Goal: Task Accomplishment & Management: Manage account settings

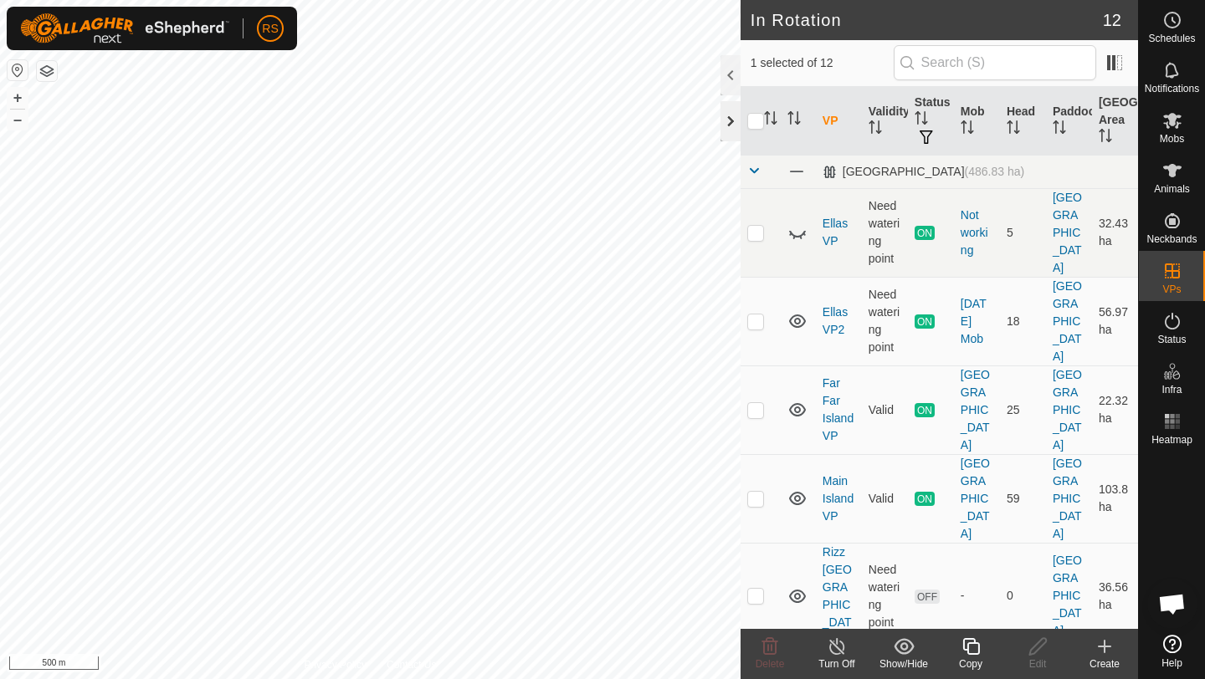
checkbox input "true"
checkbox input "false"
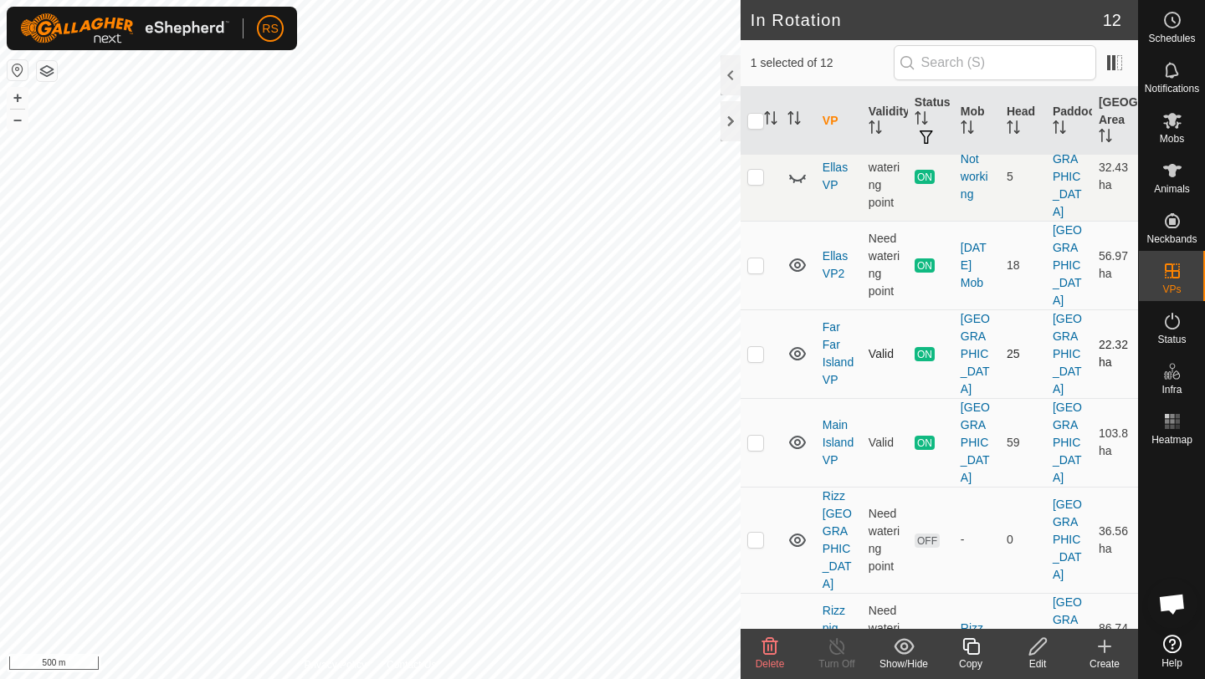
scroll to position [78, 0]
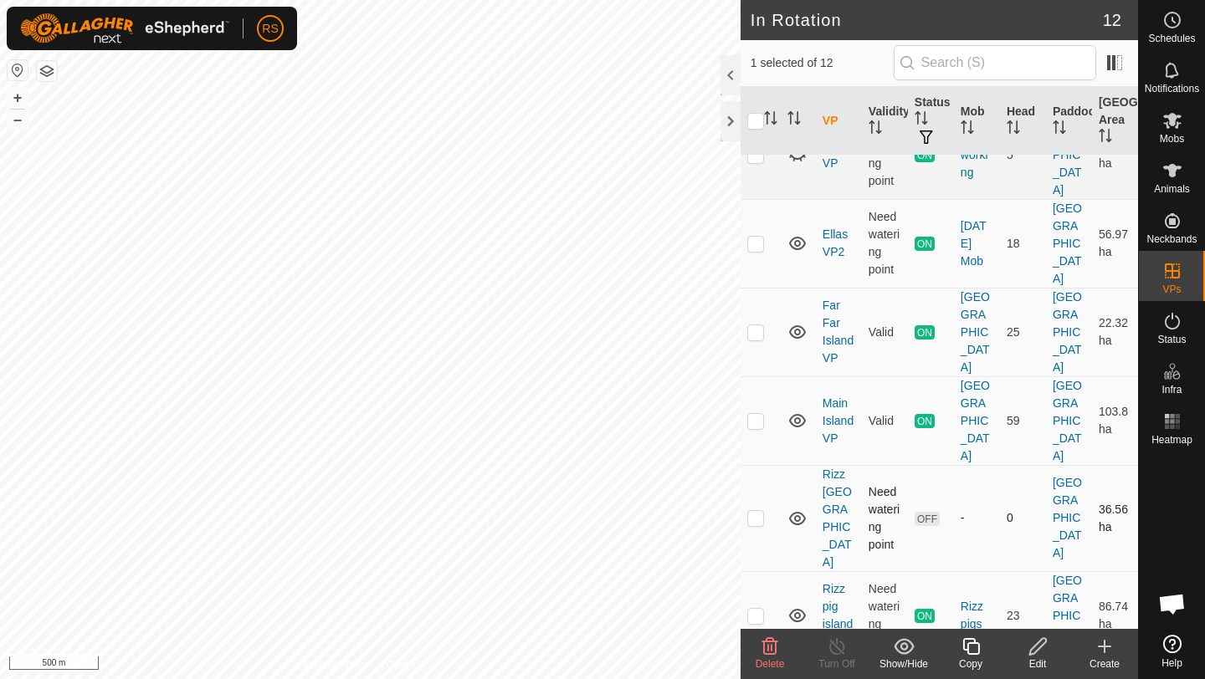
click at [758, 511] on p-checkbox at bounding box center [755, 517] width 17 height 13
click at [912, 653] on icon at bounding box center [904, 647] width 21 height 20
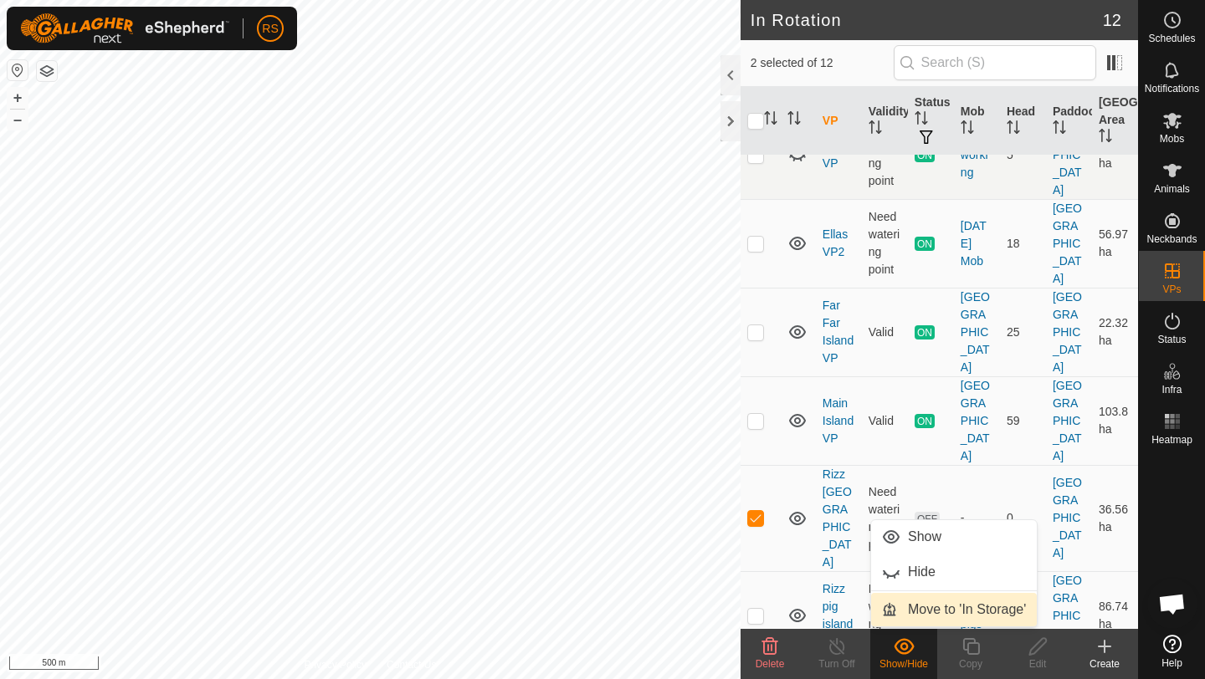
click at [940, 618] on link "Move to 'In Storage'" at bounding box center [954, 609] width 166 height 33
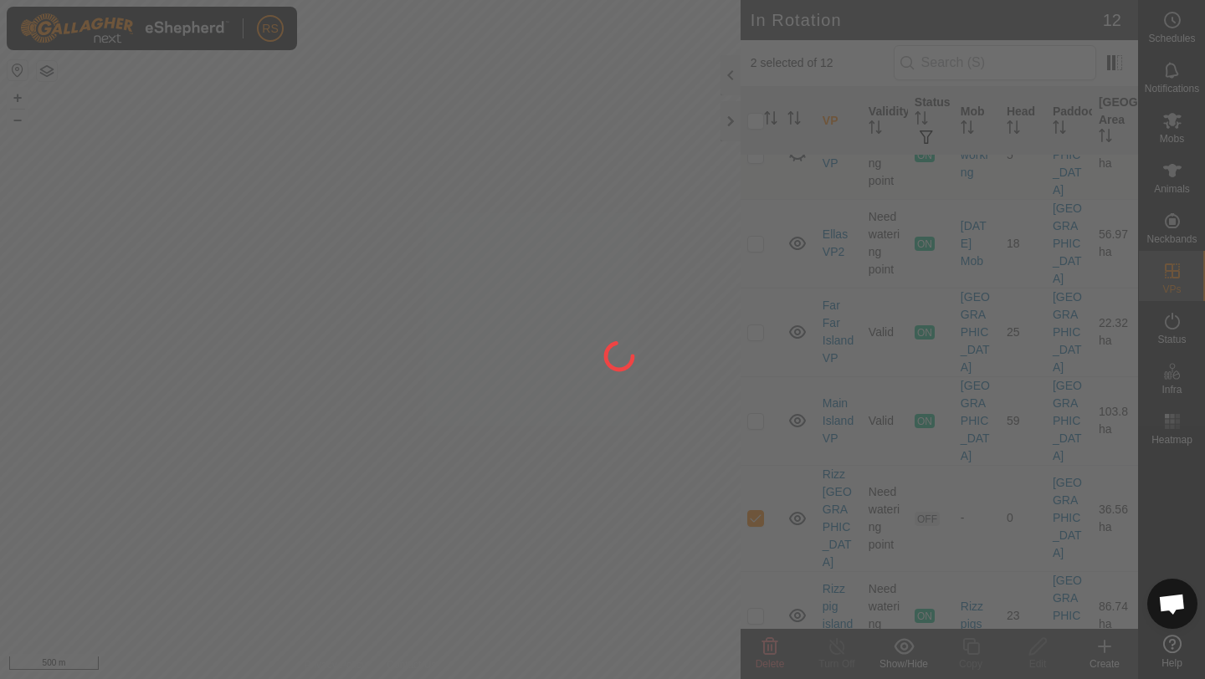
checkbox input "false"
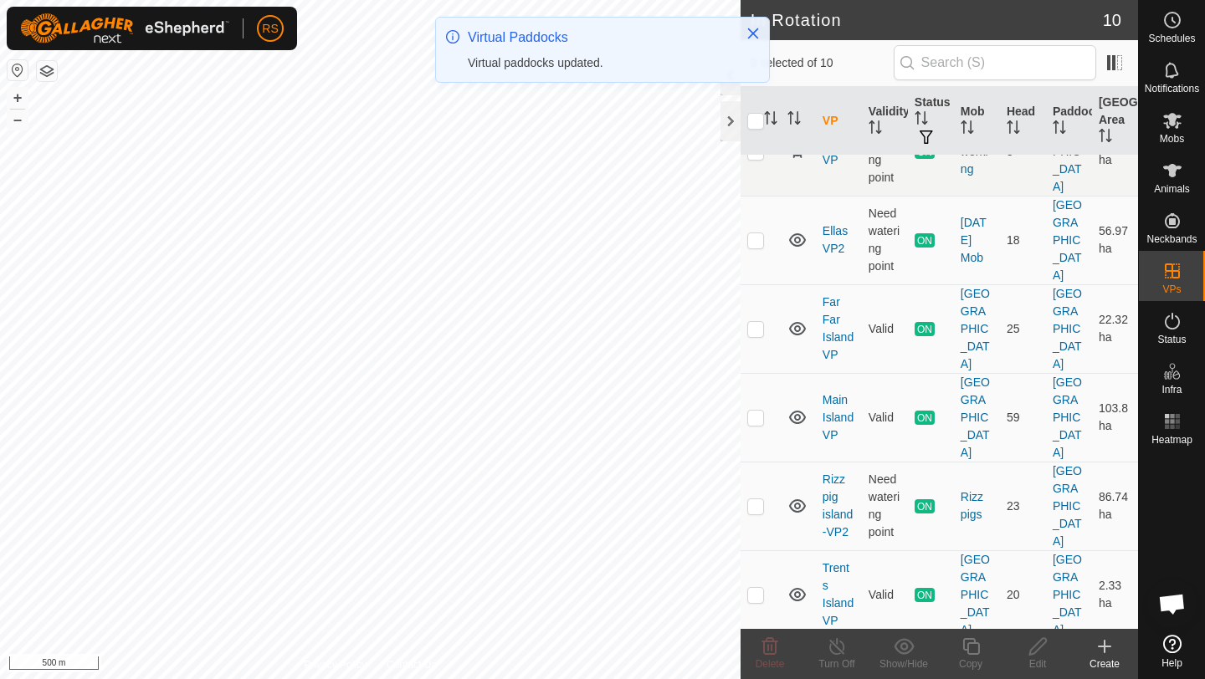
scroll to position [0, 0]
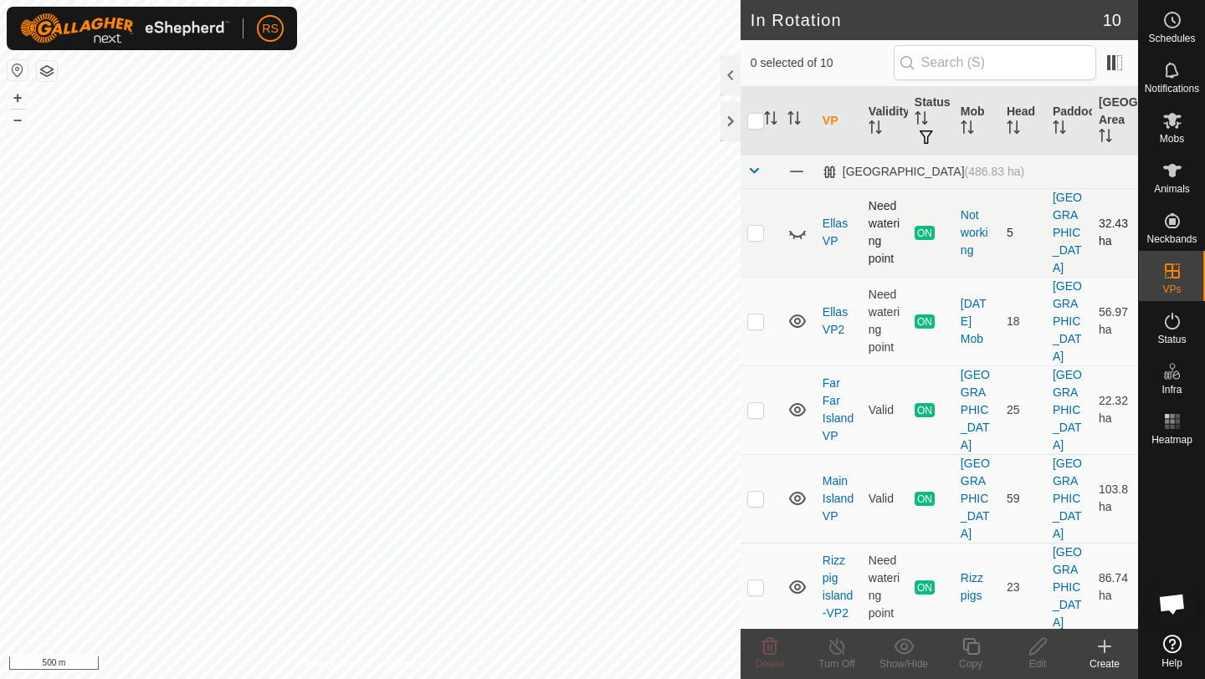
click at [756, 226] on p-checkbox at bounding box center [755, 232] width 17 height 13
checkbox input "true"
click at [908, 646] on icon at bounding box center [904, 647] width 21 height 20
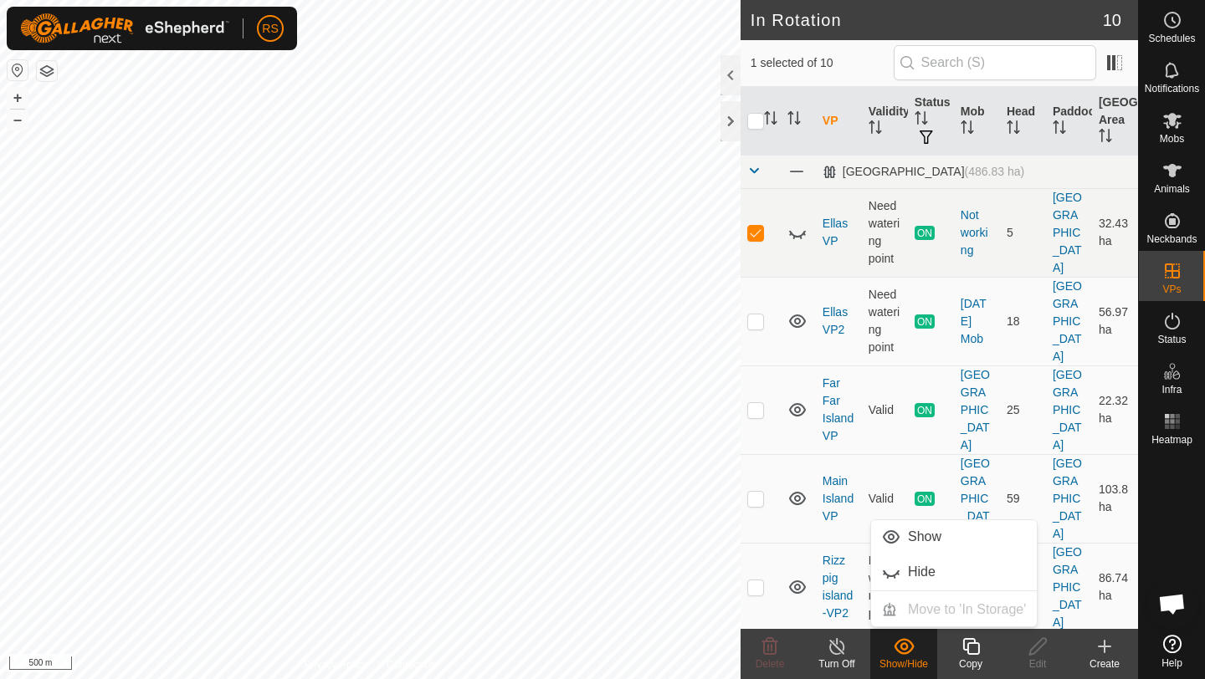
click at [909, 652] on icon at bounding box center [904, 646] width 20 height 16
click at [838, 662] on div "Turn Off" at bounding box center [836, 664] width 67 height 15
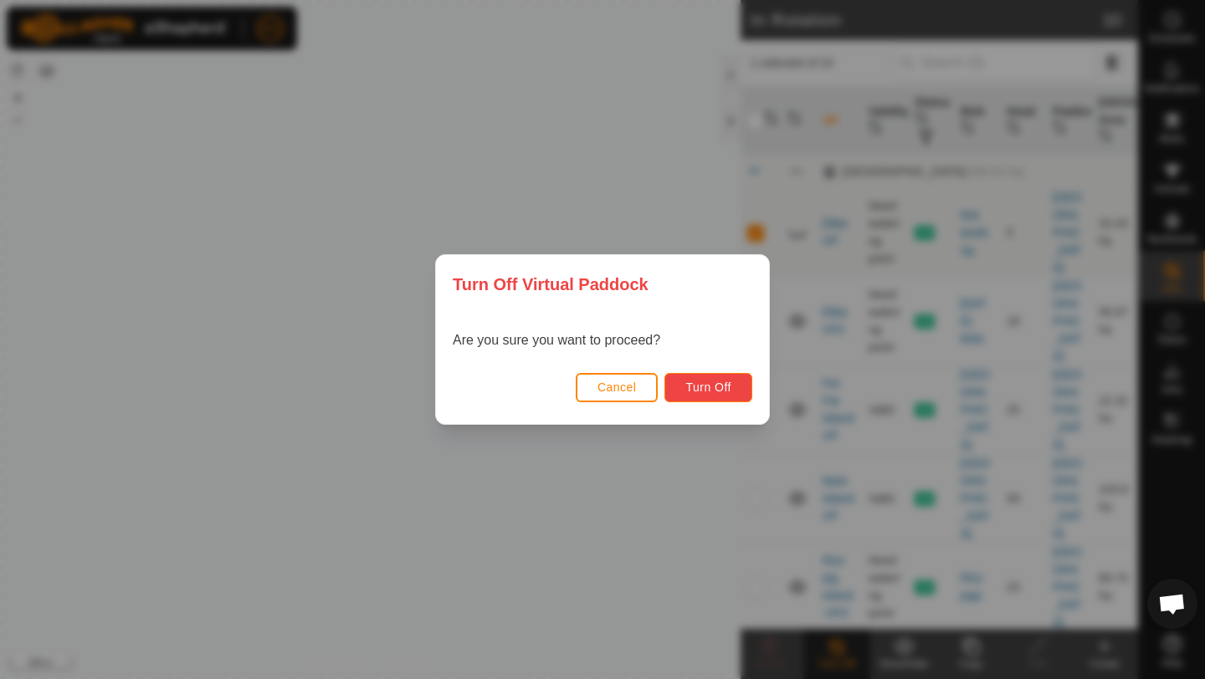
click at [723, 377] on button "Turn Off" at bounding box center [708, 387] width 88 height 29
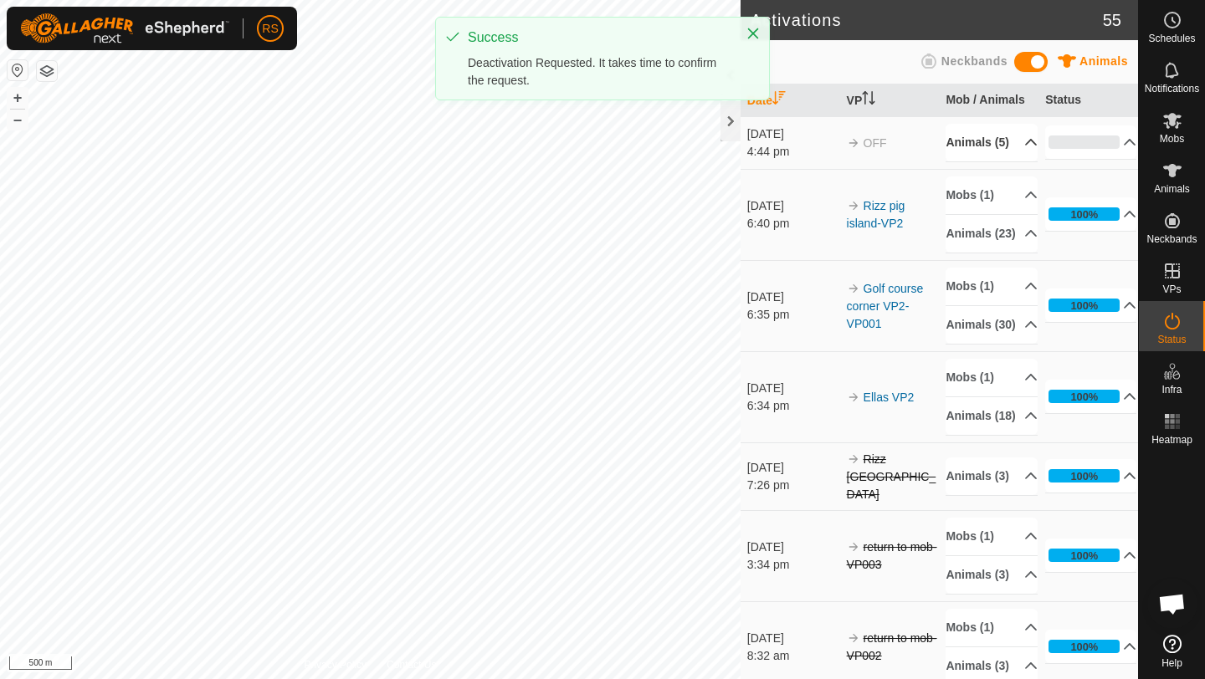
click at [1014, 156] on p-accordion-header "Animals (5)" at bounding box center [990, 143] width 91 height 38
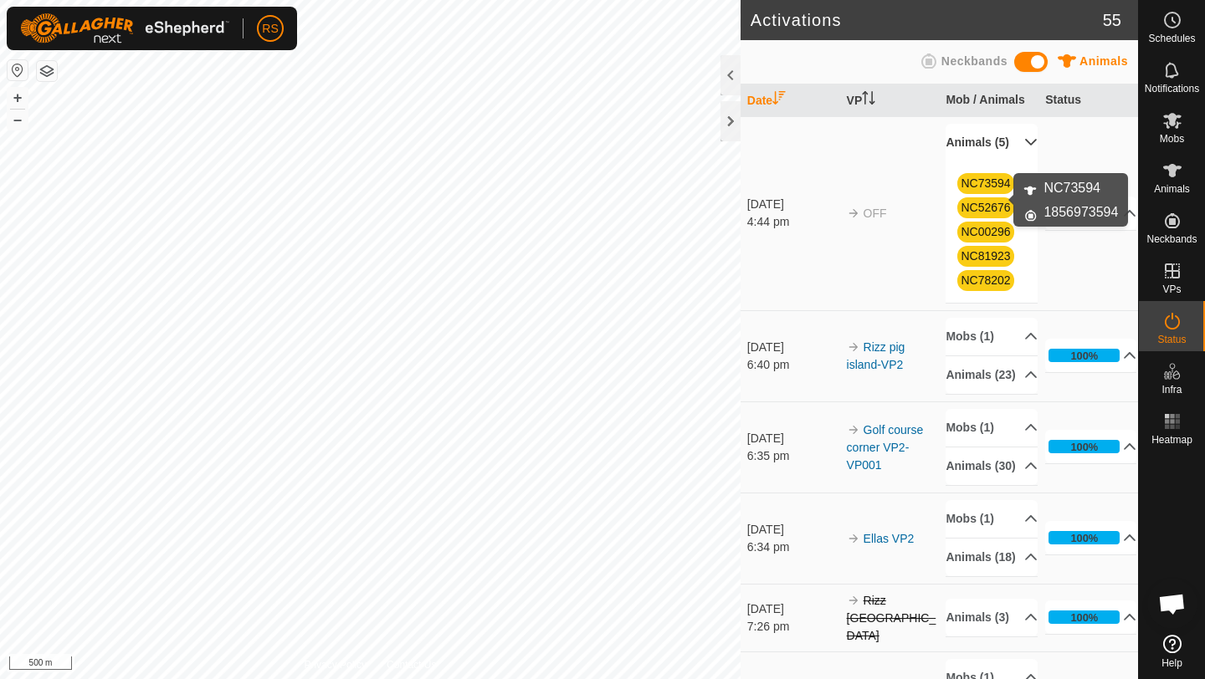
click at [993, 190] on link "NC73594" at bounding box center [985, 183] width 49 height 13
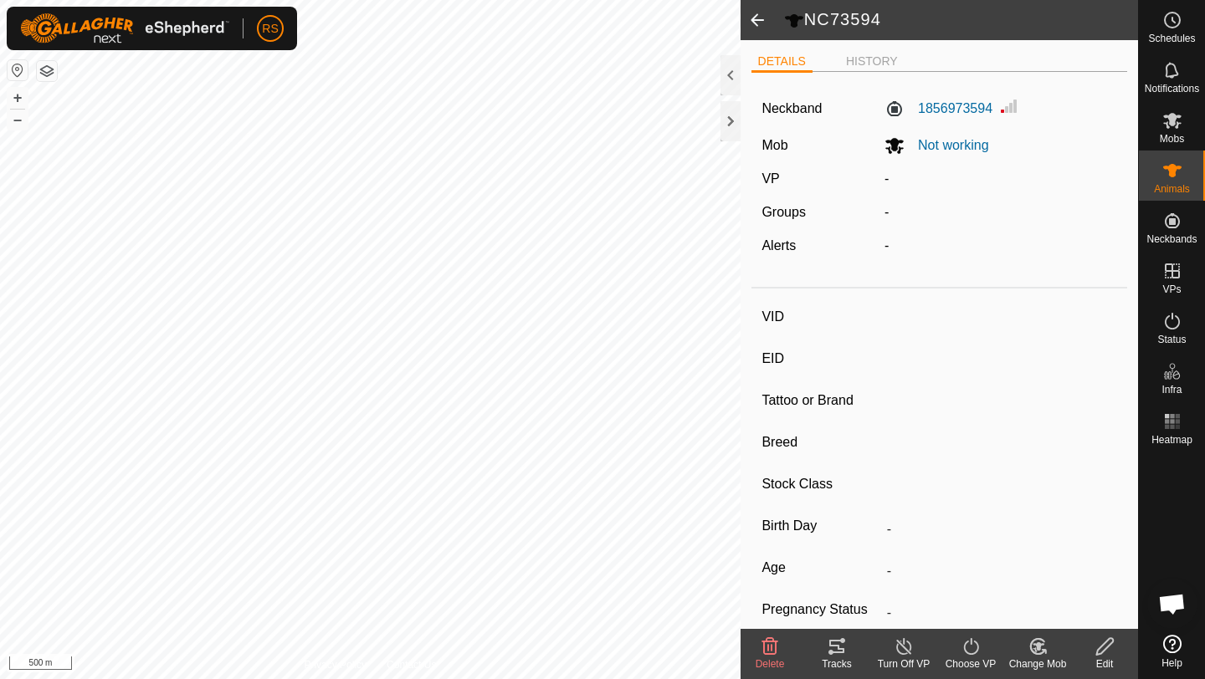
type input "NC73594"
type input "-"
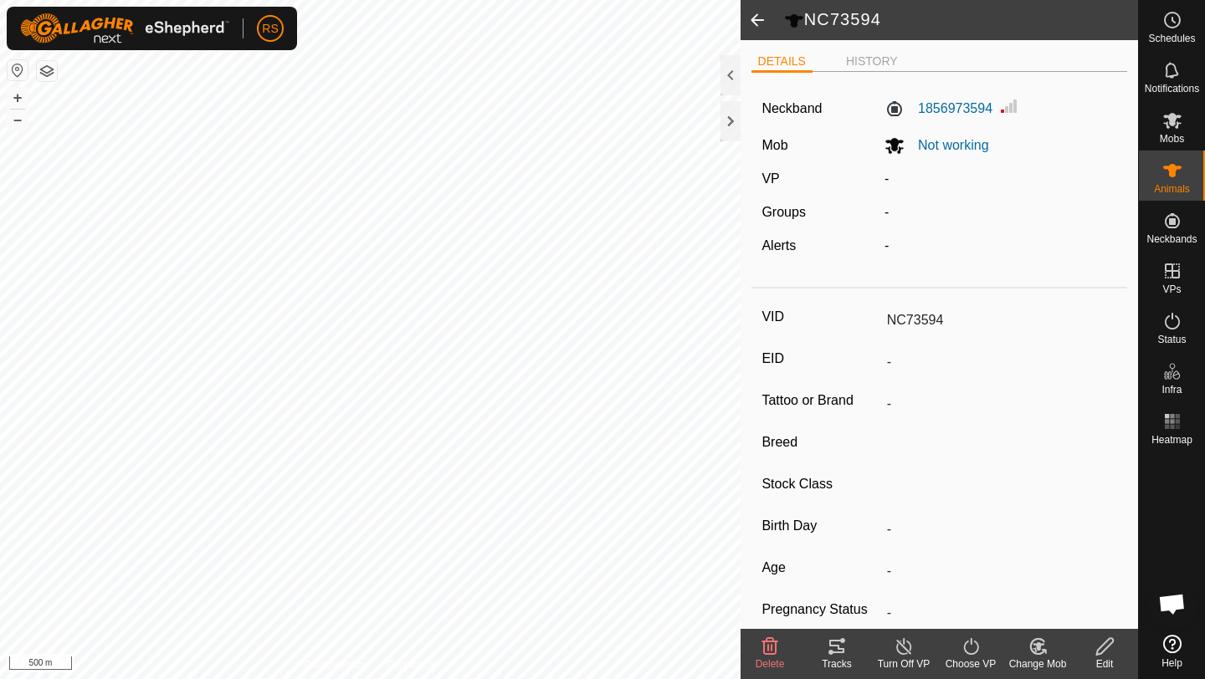
type input "-"
click at [766, 22] on span at bounding box center [757, 20] width 33 height 40
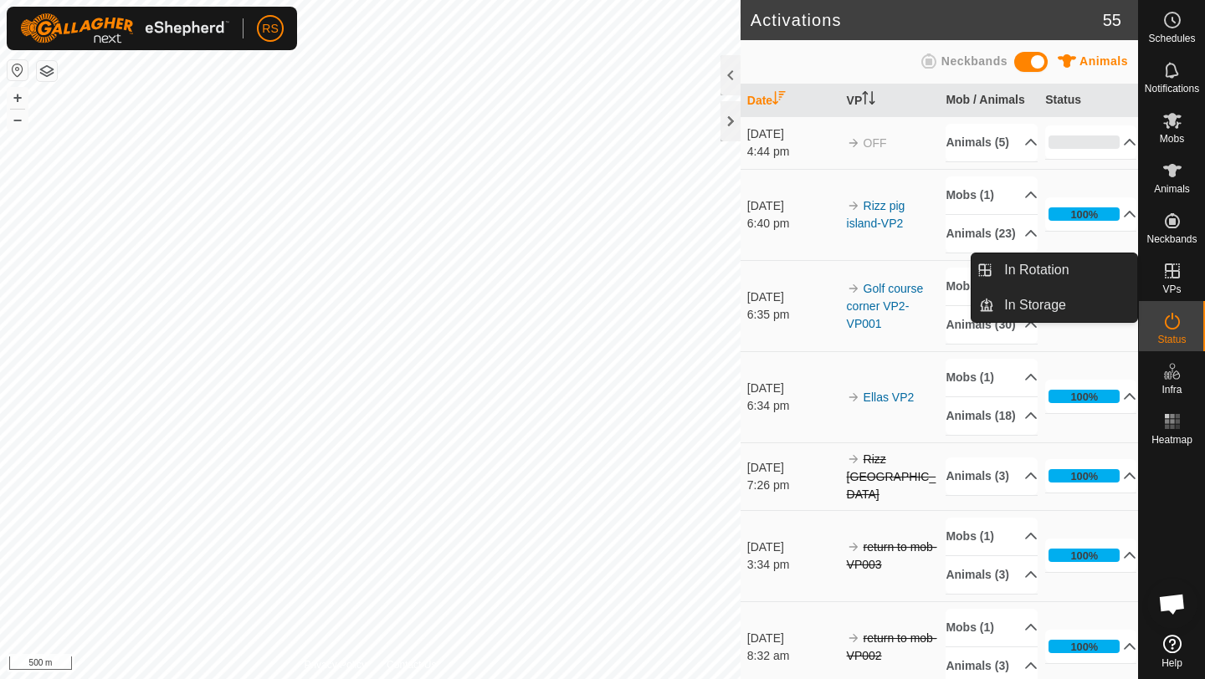
click at [1175, 279] on icon at bounding box center [1172, 271] width 20 height 20
click at [1096, 279] on link "In Rotation" at bounding box center [1065, 270] width 143 height 33
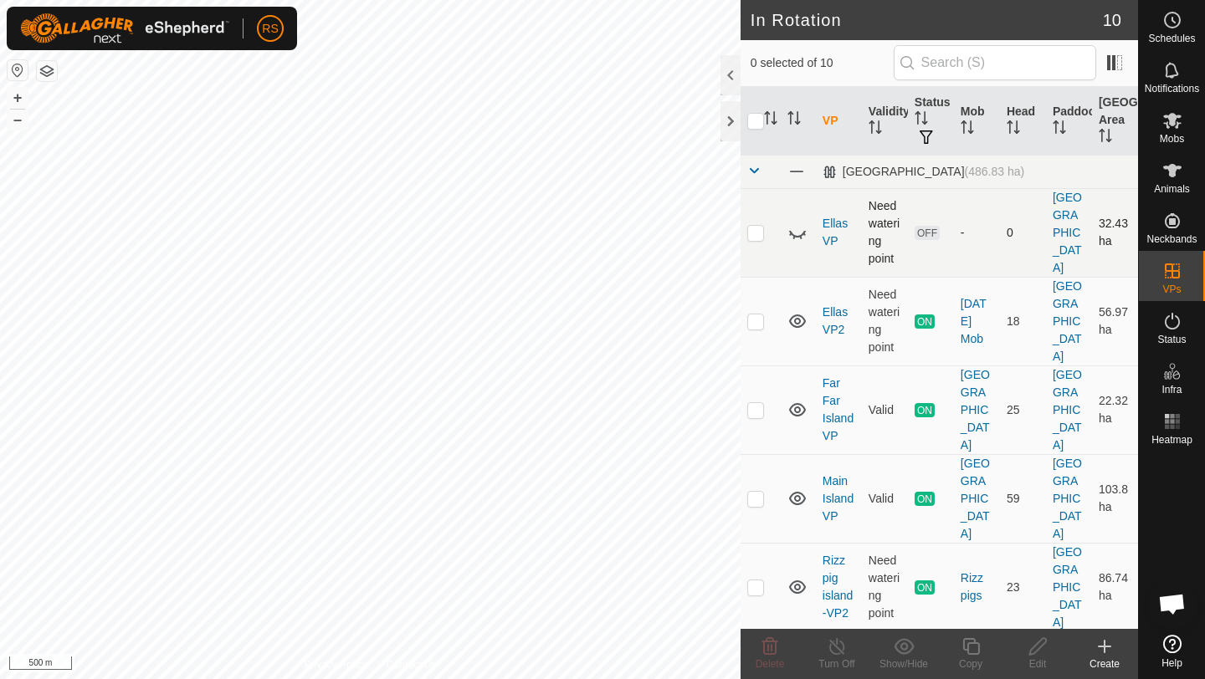
click at [762, 226] on p-checkbox at bounding box center [755, 232] width 17 height 13
click at [911, 648] on icon at bounding box center [904, 646] width 20 height 16
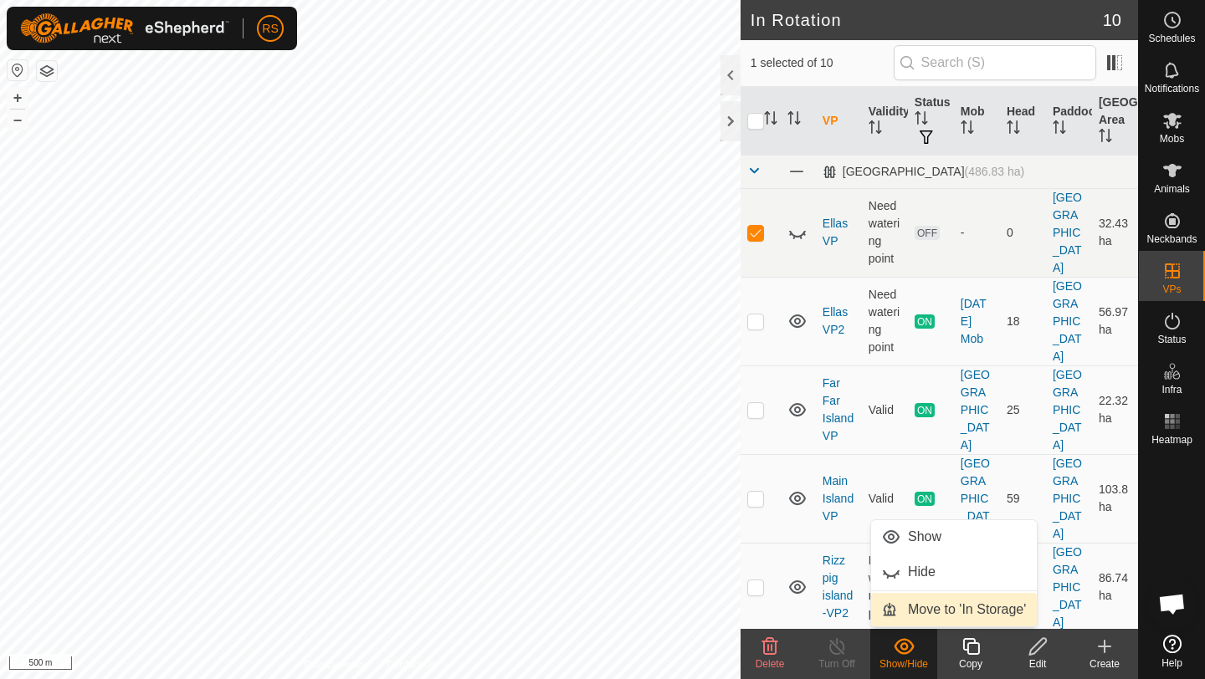
click at [936, 604] on link "Move to 'In Storage'" at bounding box center [954, 609] width 166 height 33
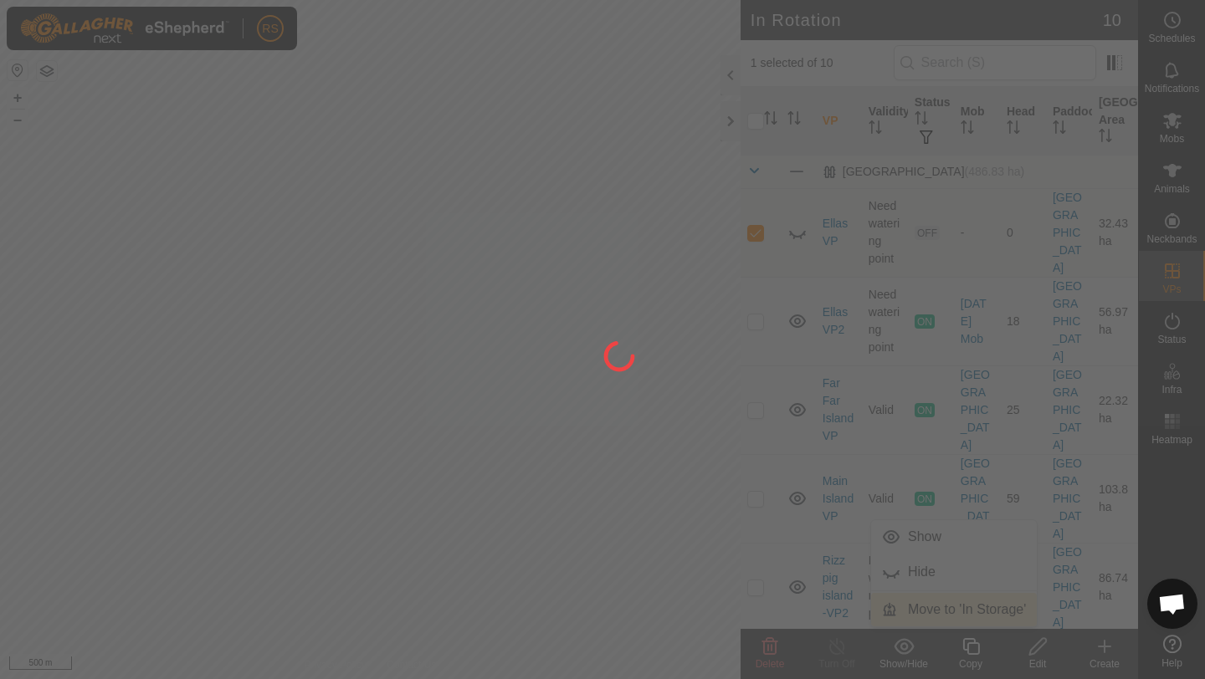
checkbox input "false"
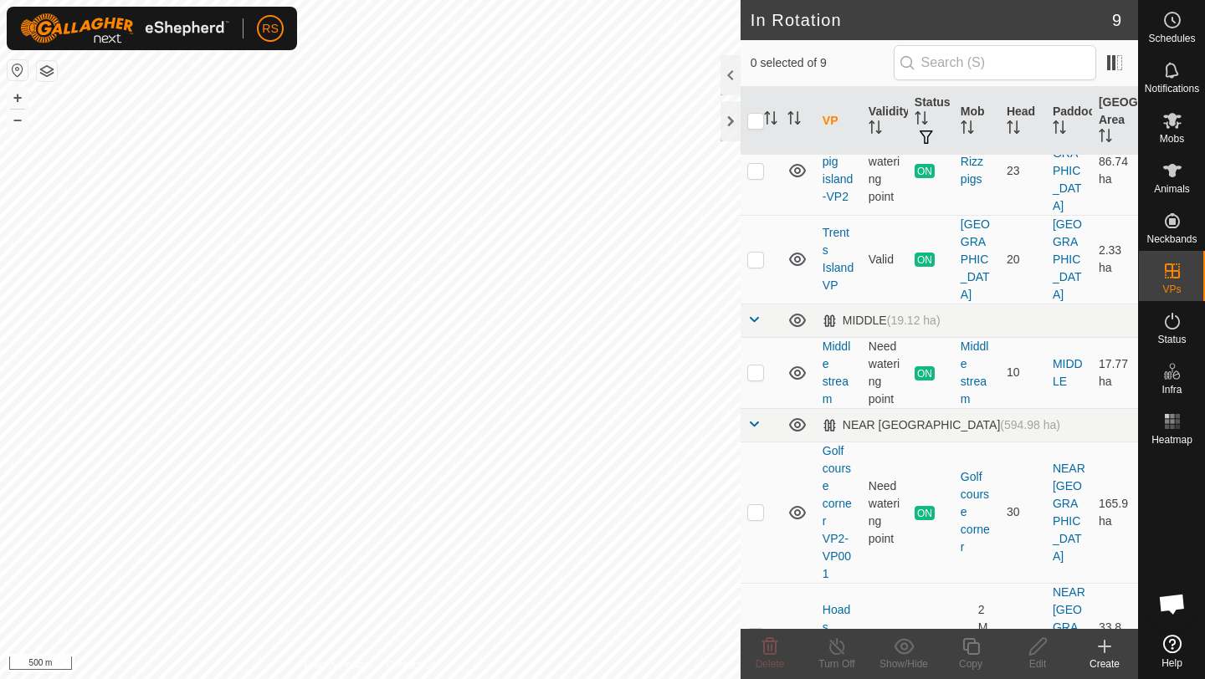
scroll to position [352, 0]
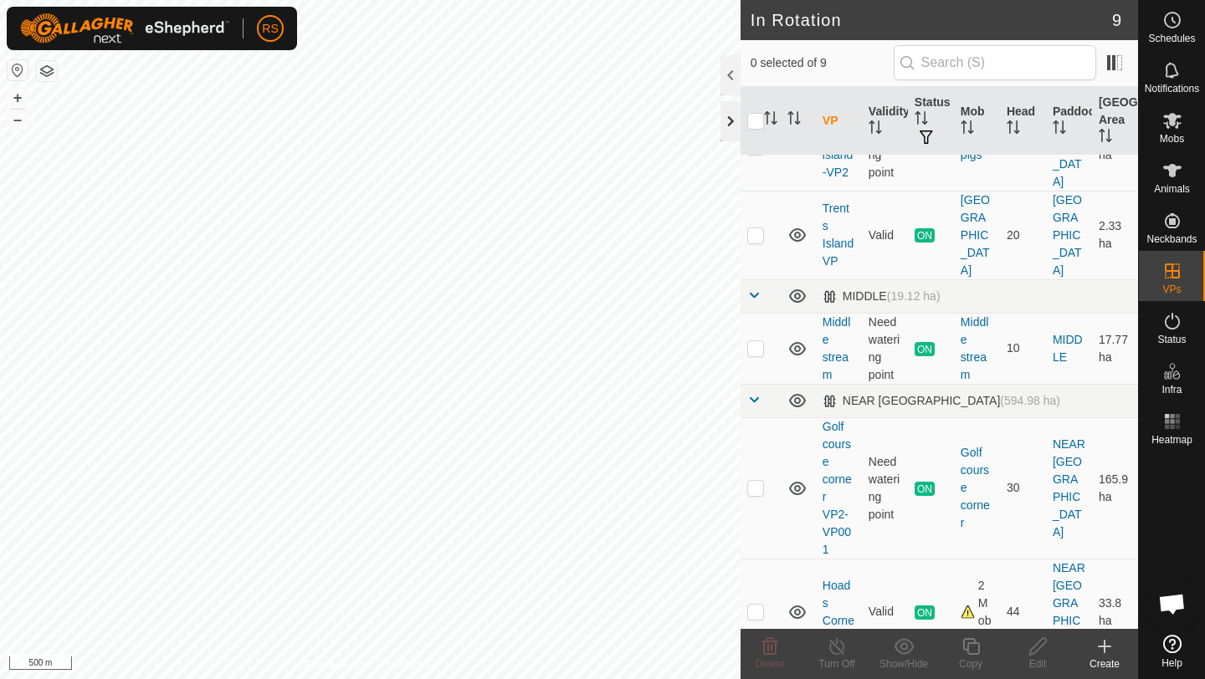
click at [733, 130] on div at bounding box center [730, 121] width 20 height 40
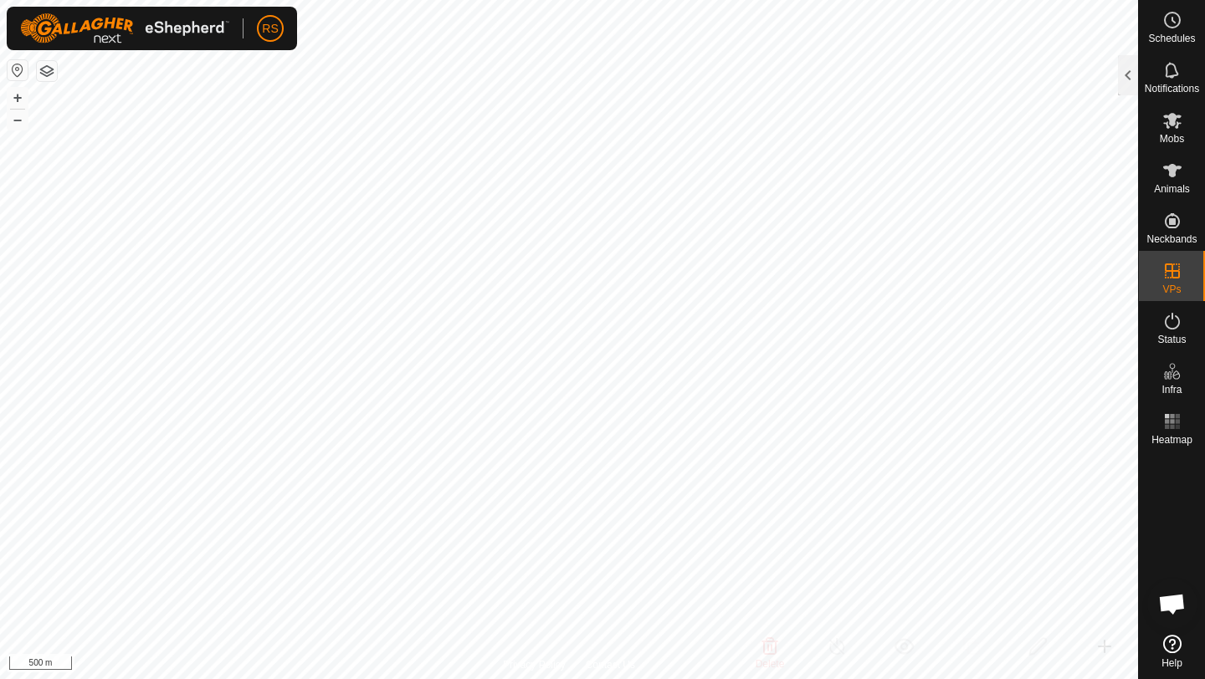
scroll to position [1149, 0]
click at [1127, 79] on div at bounding box center [1128, 75] width 20 height 40
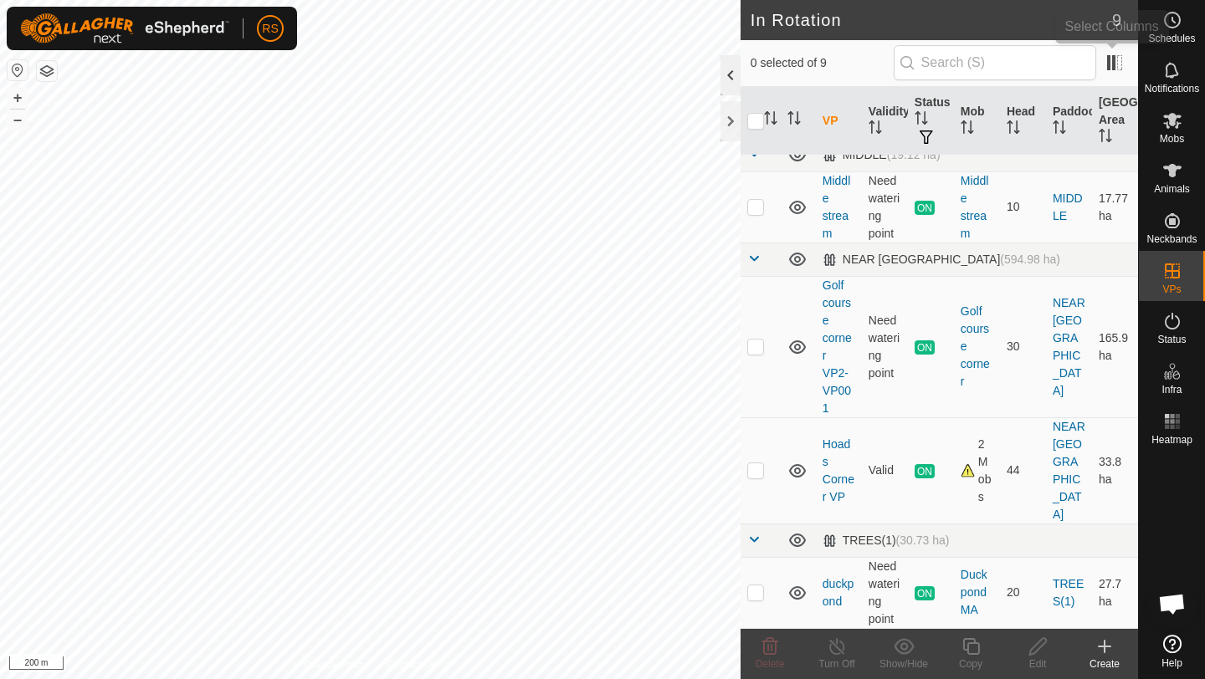
scroll to position [352, 0]
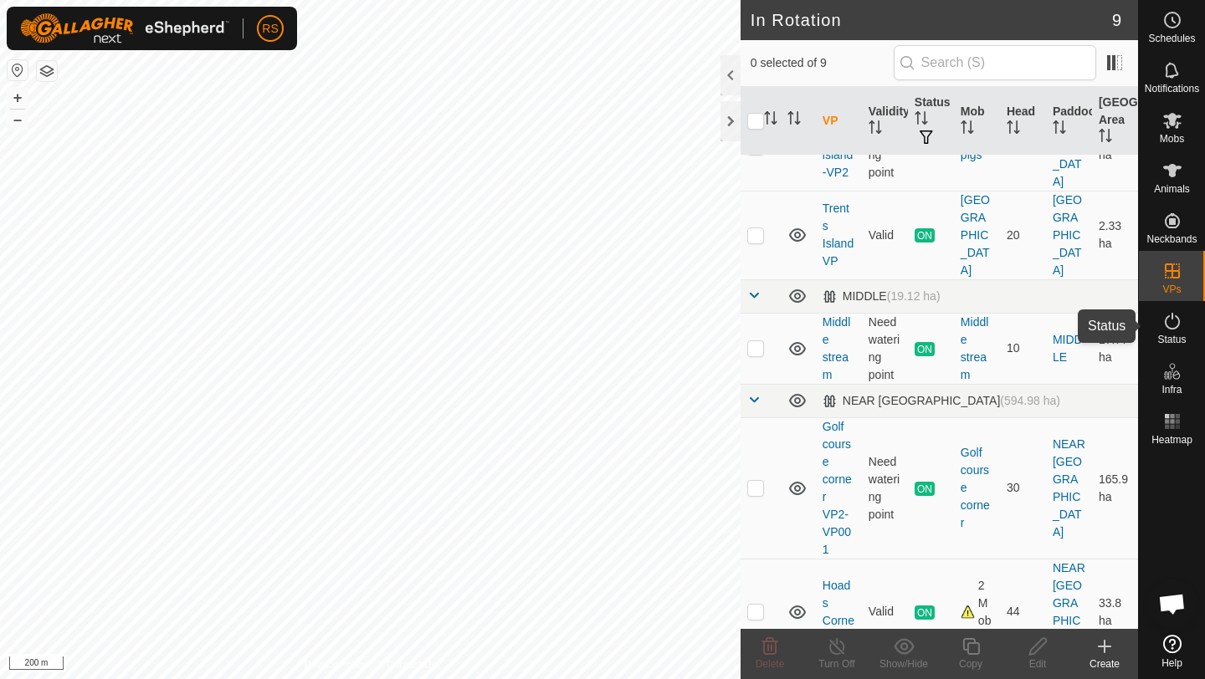
click at [1165, 336] on span "Status" at bounding box center [1171, 340] width 28 height 10
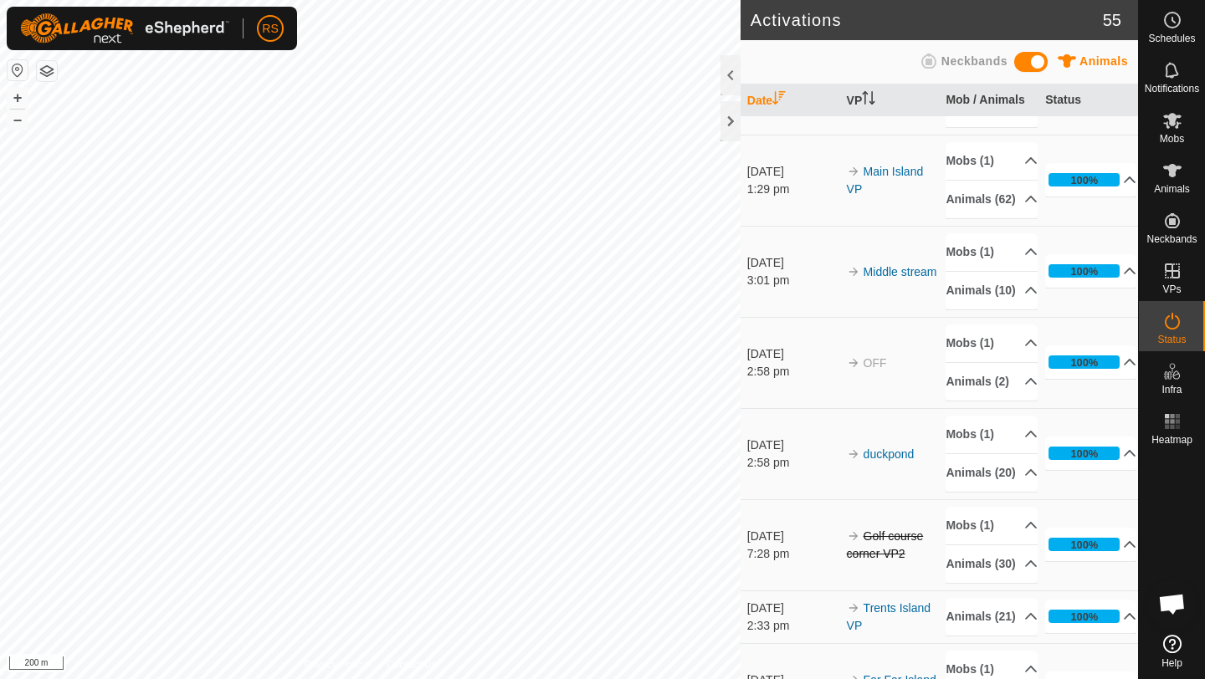
scroll to position [92, 0]
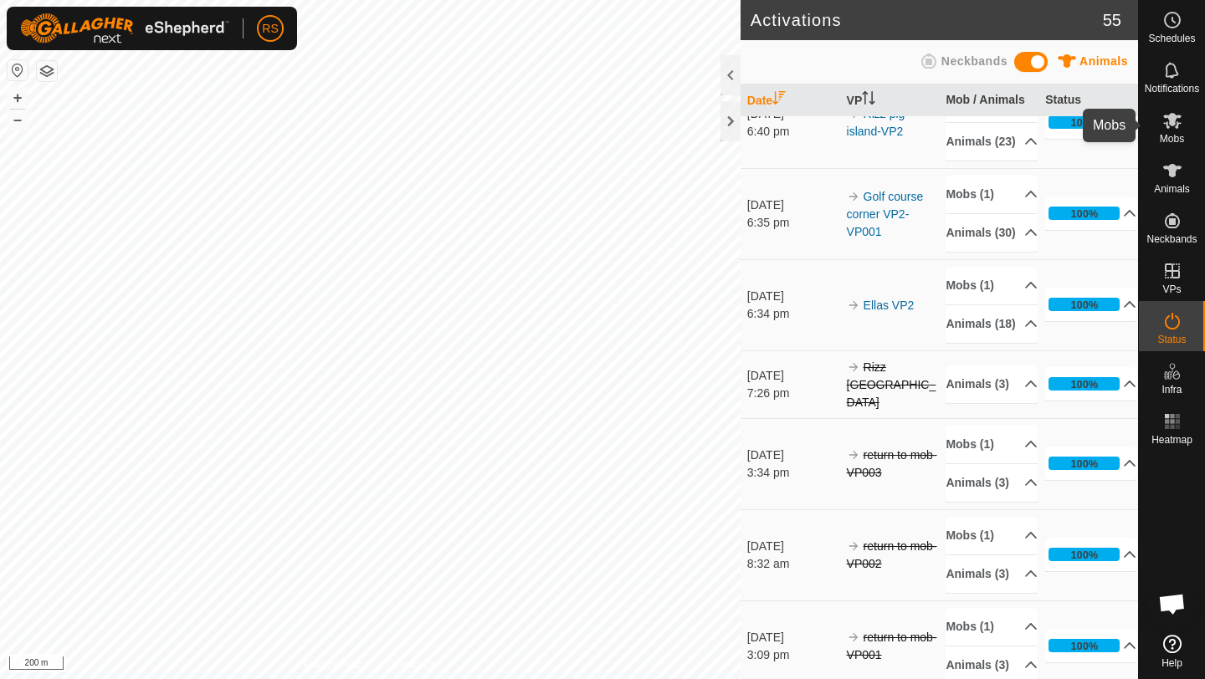
click at [1179, 123] on icon at bounding box center [1172, 121] width 18 height 16
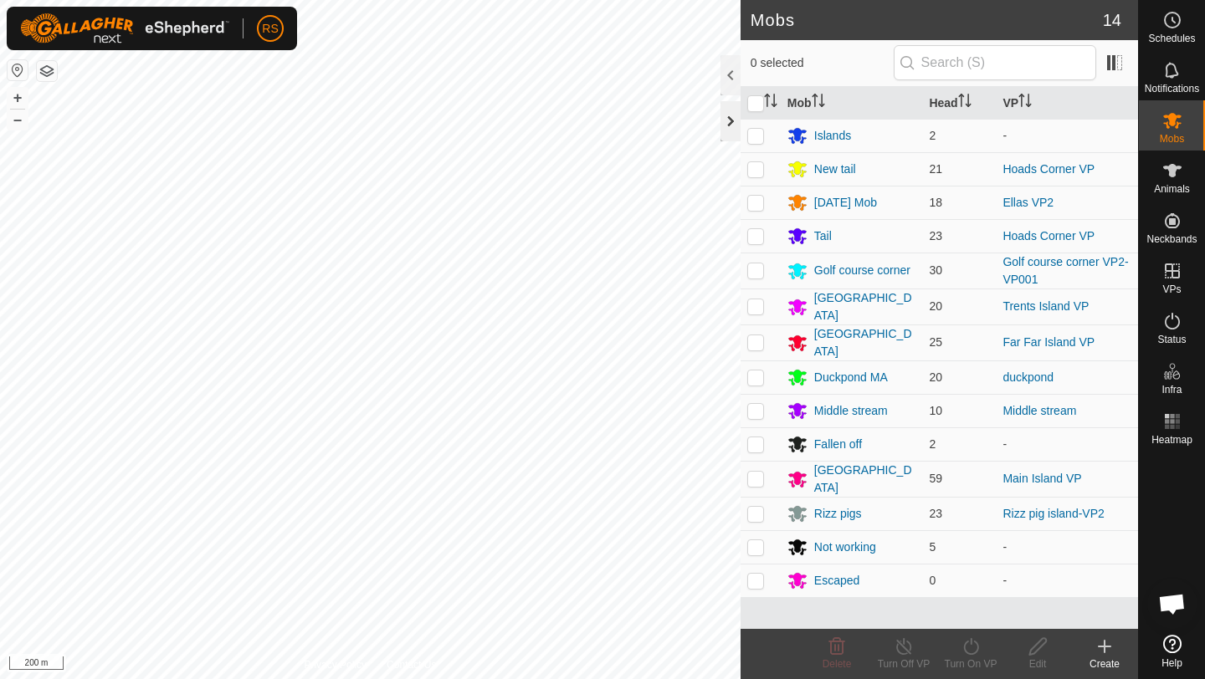
click at [740, 126] on div at bounding box center [730, 121] width 20 height 40
